Goal: Navigation & Orientation: Find specific page/section

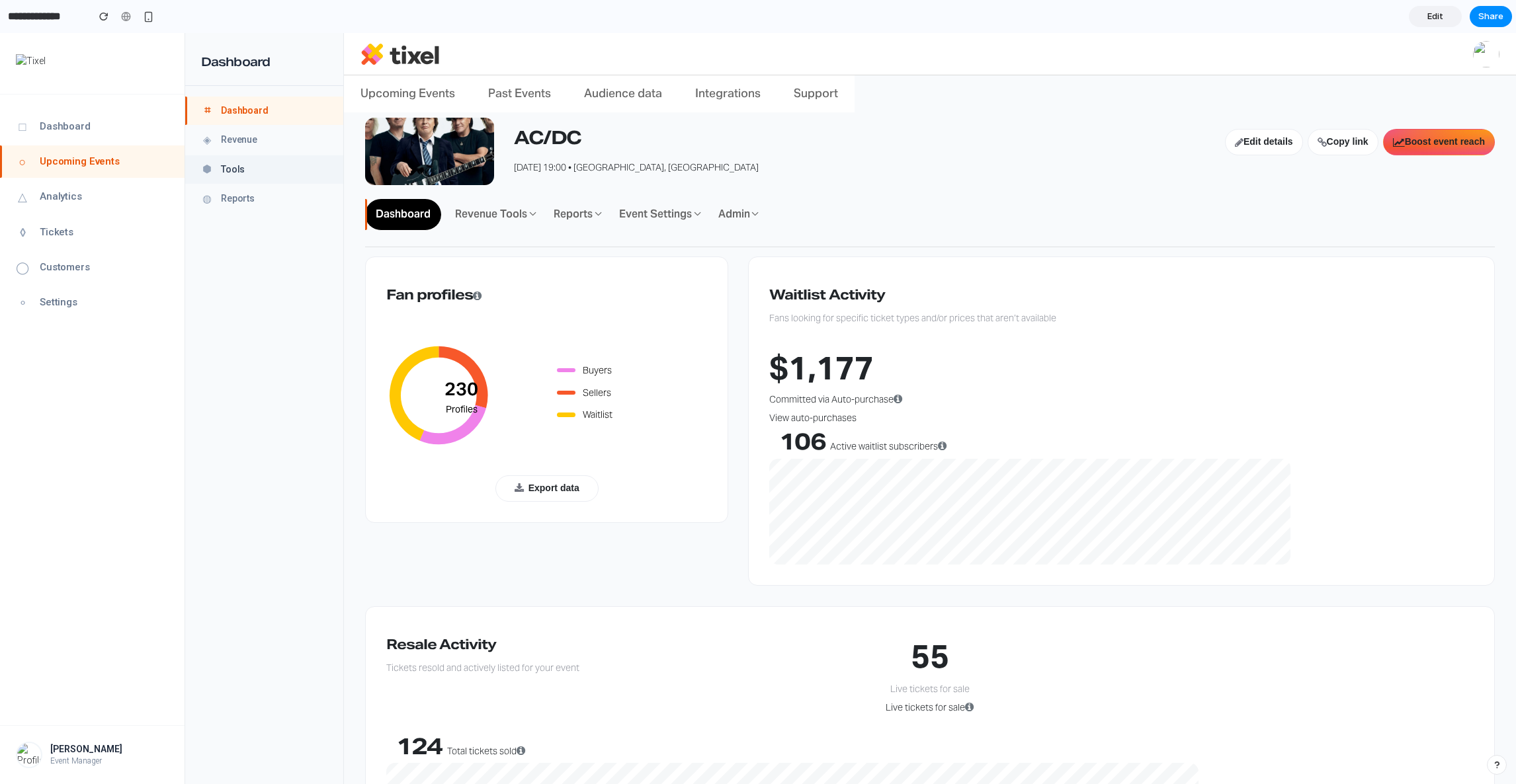
click at [228, 168] on span "Tools" at bounding box center [232, 170] width 23 height 14
click at [228, 149] on link "◈ Revenue" at bounding box center [264, 139] width 158 height 28
click at [349, 292] on div "AC/DC Edit details Copy link Boost event reach [DATE] 19:00 • [GEOGRAPHIC_DATA]…" at bounding box center [930, 514] width 1172 height 825
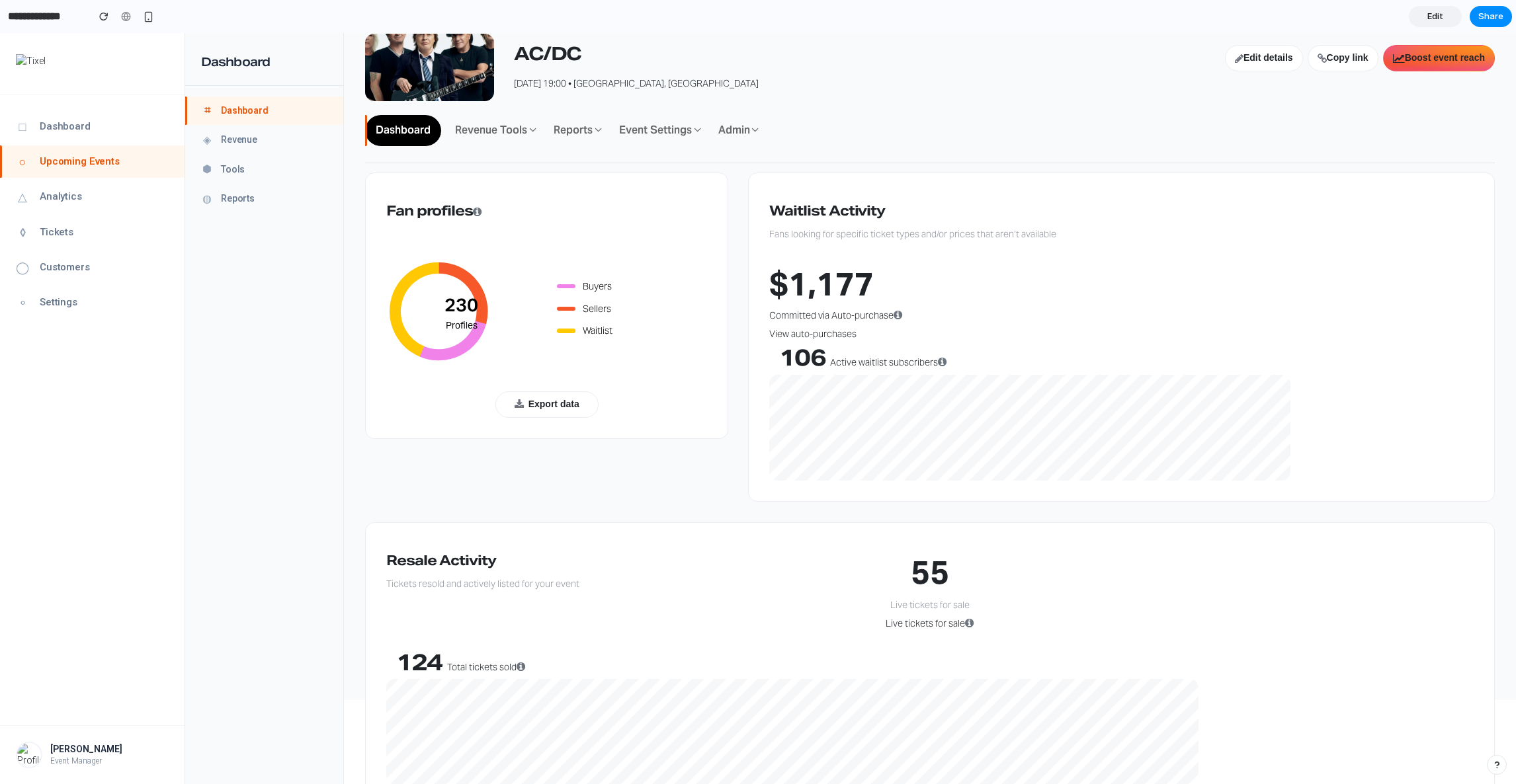
scroll to position [106, 0]
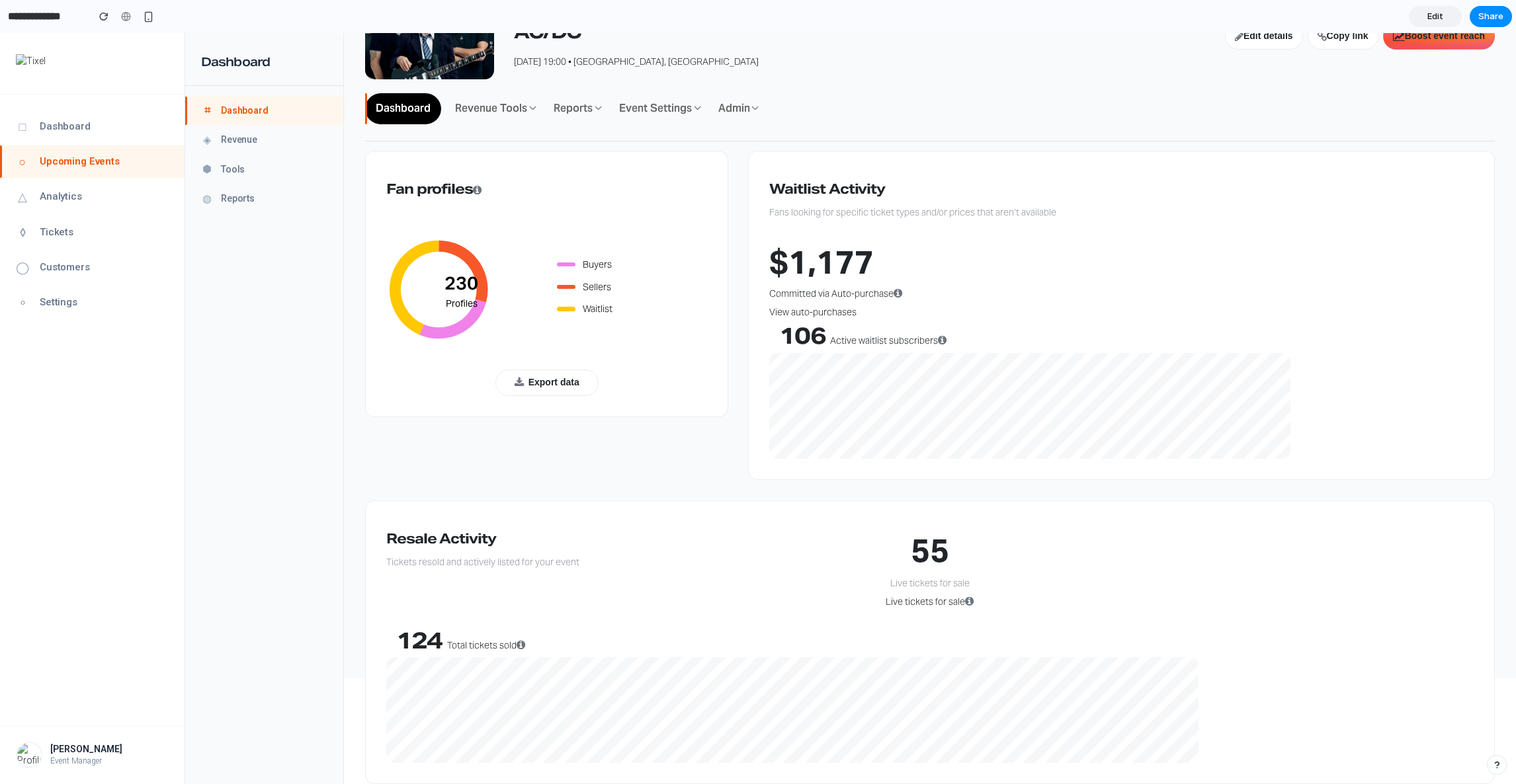
click at [311, 510] on nav "⌗ Dashboard ◈ Revenue ⬢ Tools ◍ Reports" at bounding box center [264, 435] width 158 height 698
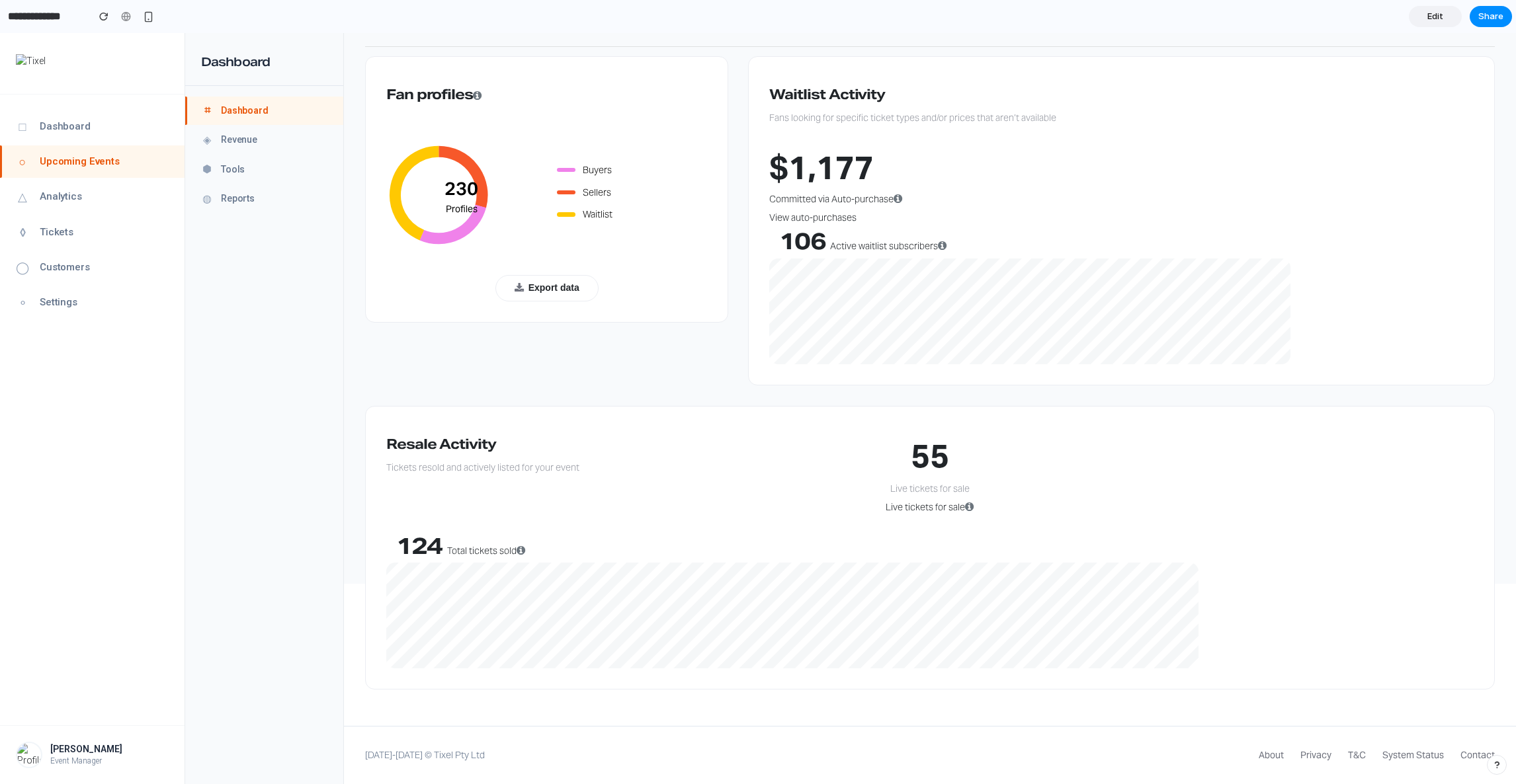
scroll to position [0, 0]
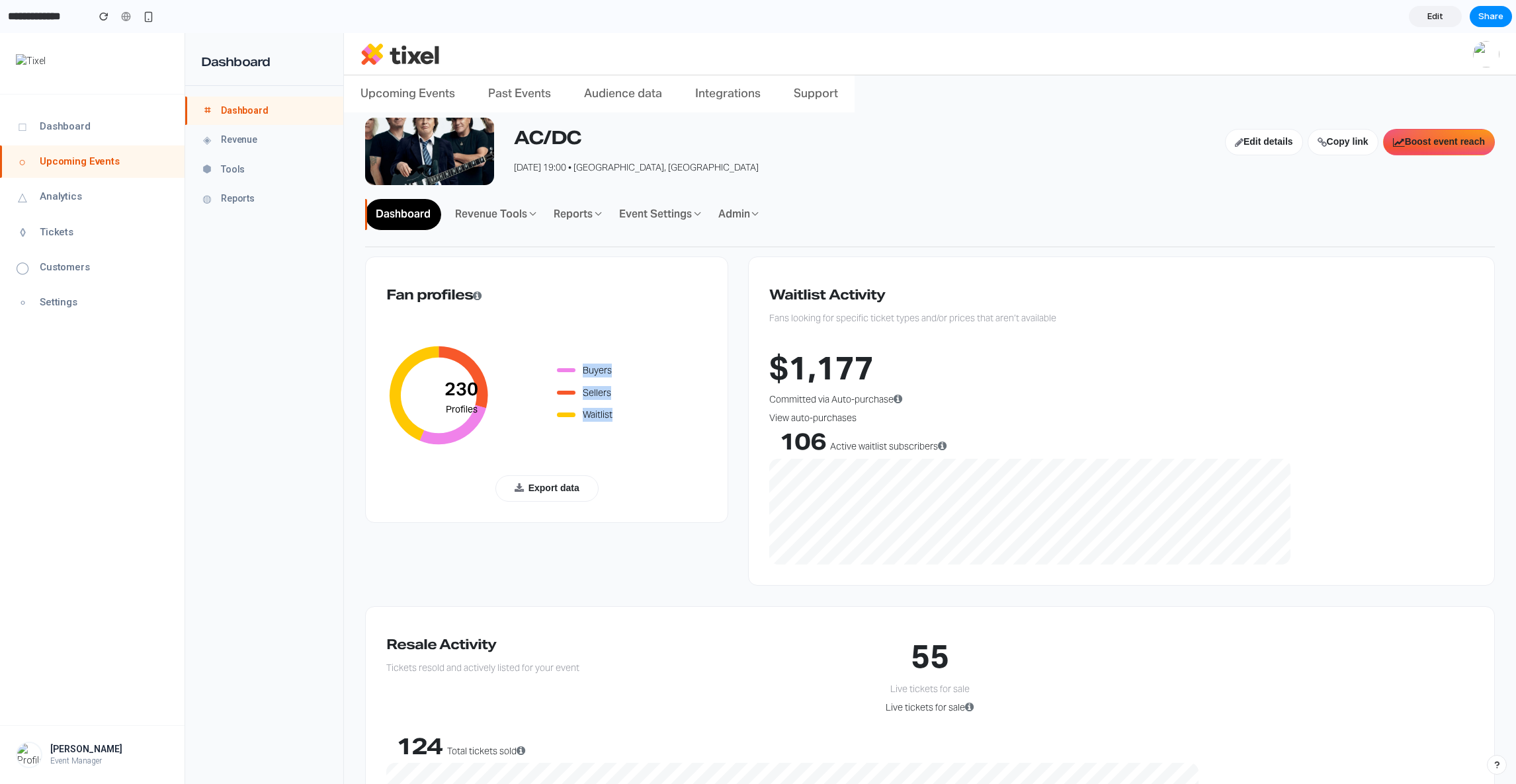
drag, startPoint x: 416, startPoint y: 356, endPoint x: 569, endPoint y: 548, distance: 245.5
click at [570, 548] on div "Fan profiles 230 Profiles Buyers Sellers Waitlist Export data" at bounding box center [547, 432] width 383 height 350
click at [569, 548] on div "Fan profiles 230 Profiles Buyers Sellers Waitlist Export data" at bounding box center [547, 432] width 383 height 350
